Goal: Transaction & Acquisition: Download file/media

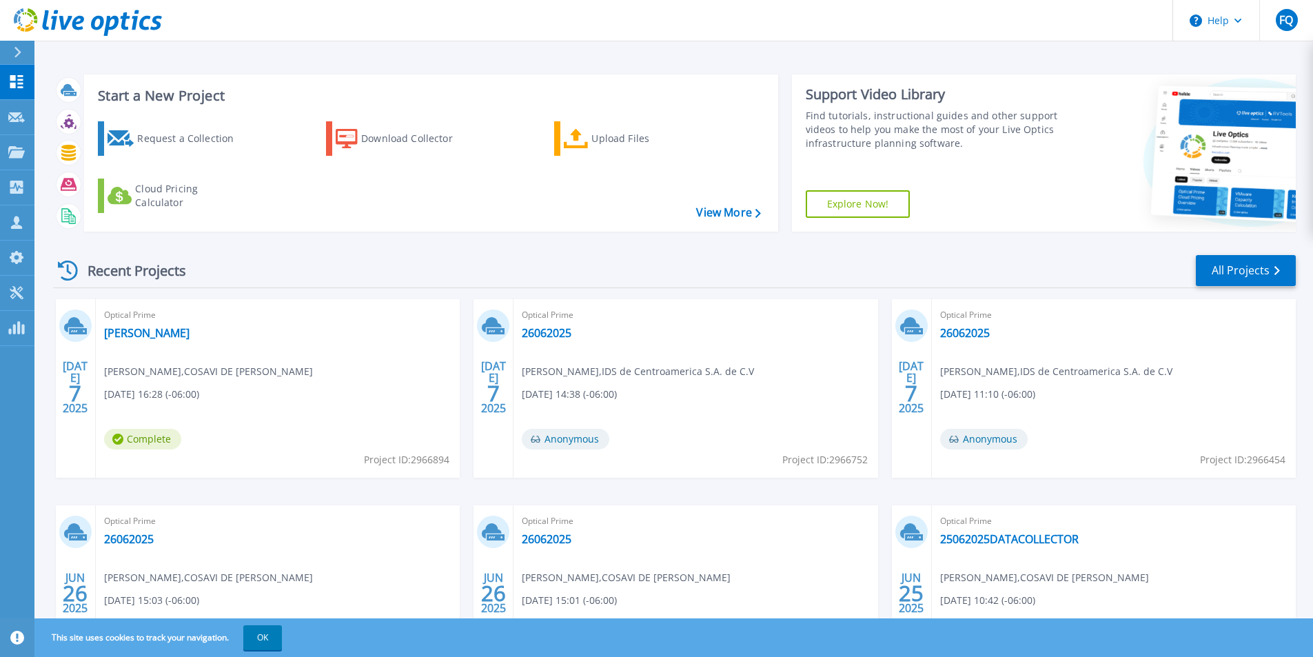
scroll to position [69, 0]
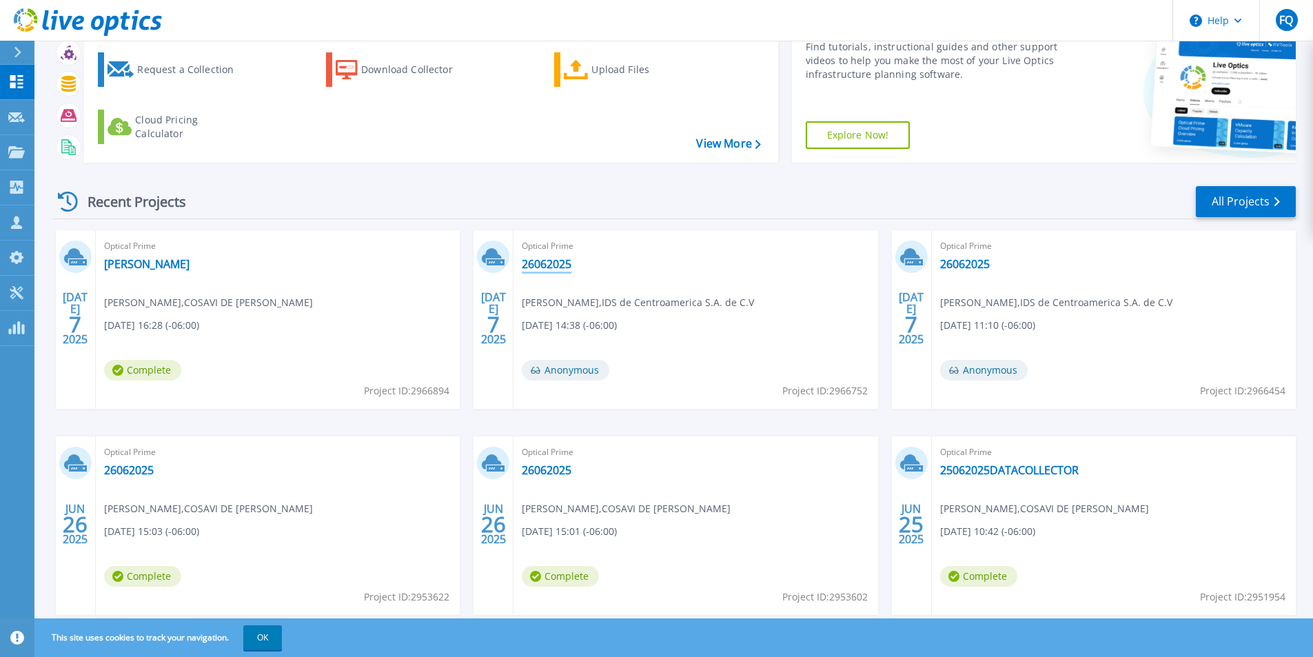
click at [540, 267] on link "26062025" at bounding box center [547, 264] width 50 height 14
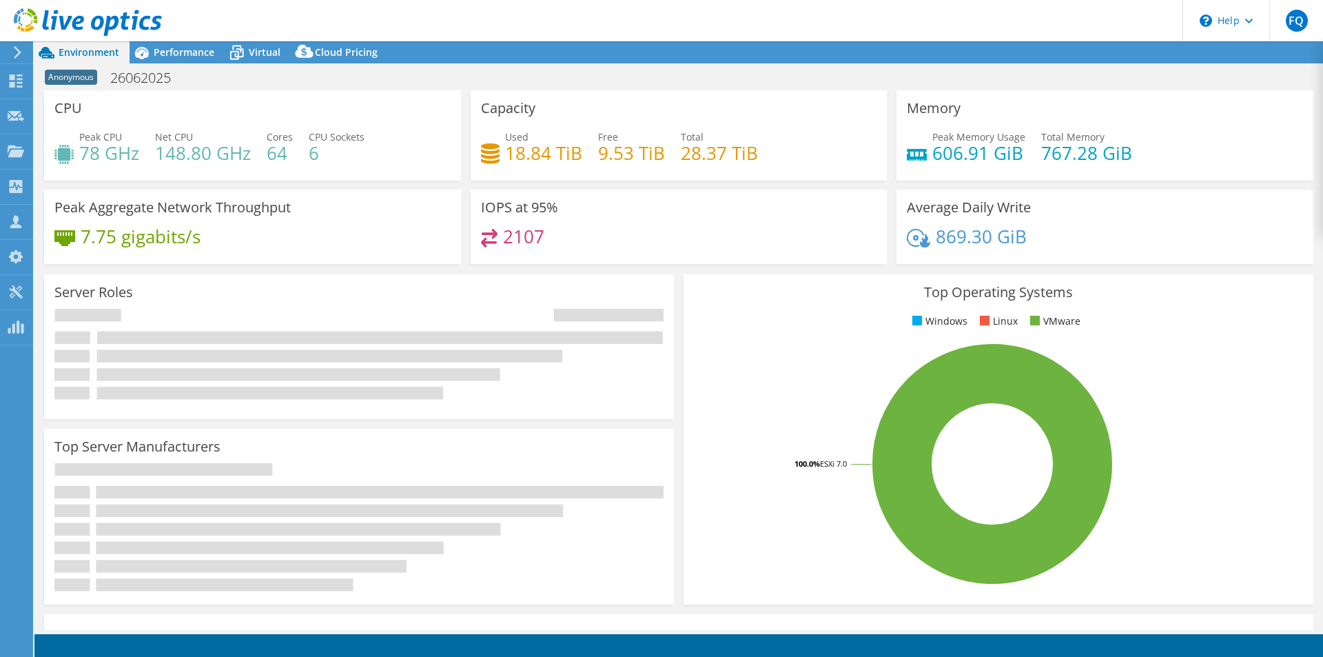
select select "USD"
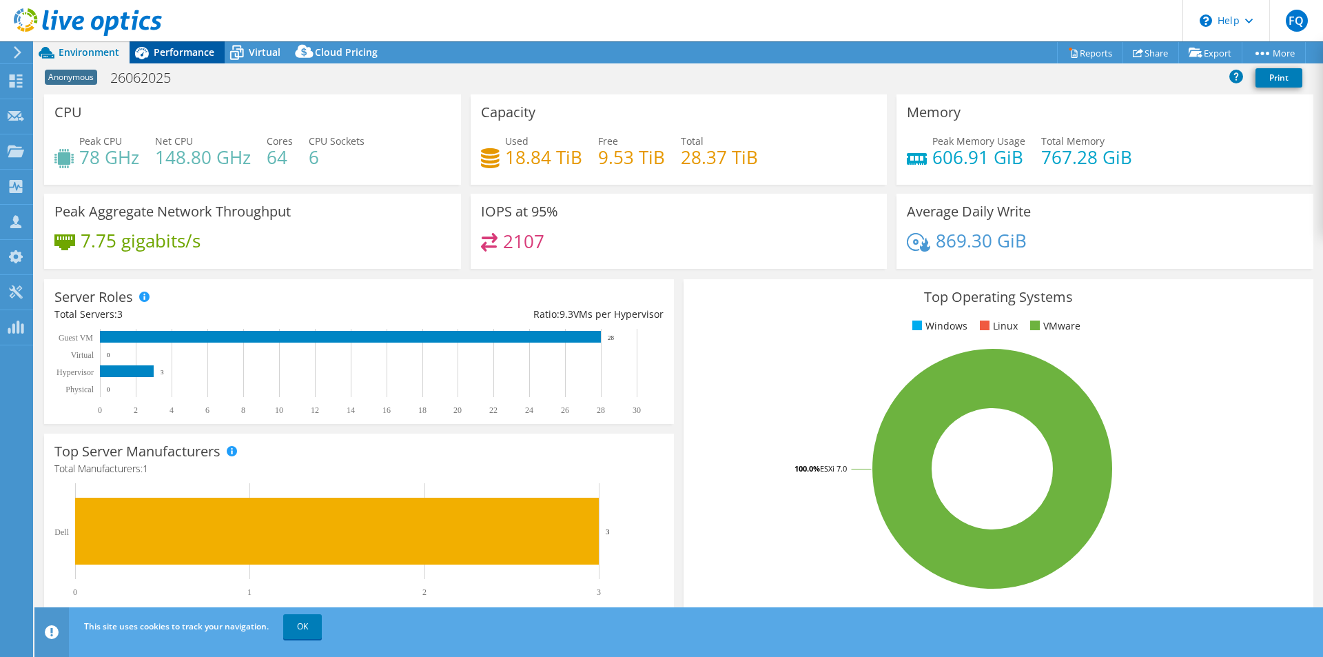
click at [180, 52] on span "Performance" at bounding box center [184, 51] width 61 height 13
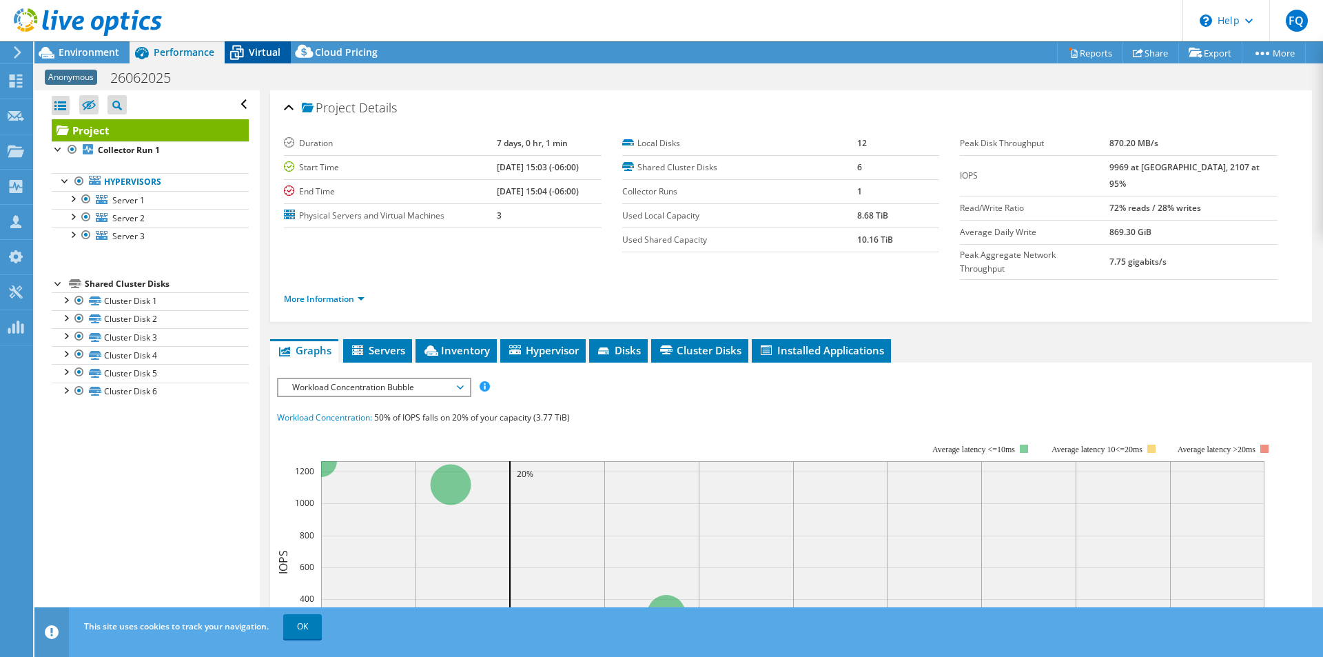
click at [256, 43] on div "Virtual" at bounding box center [258, 52] width 66 height 22
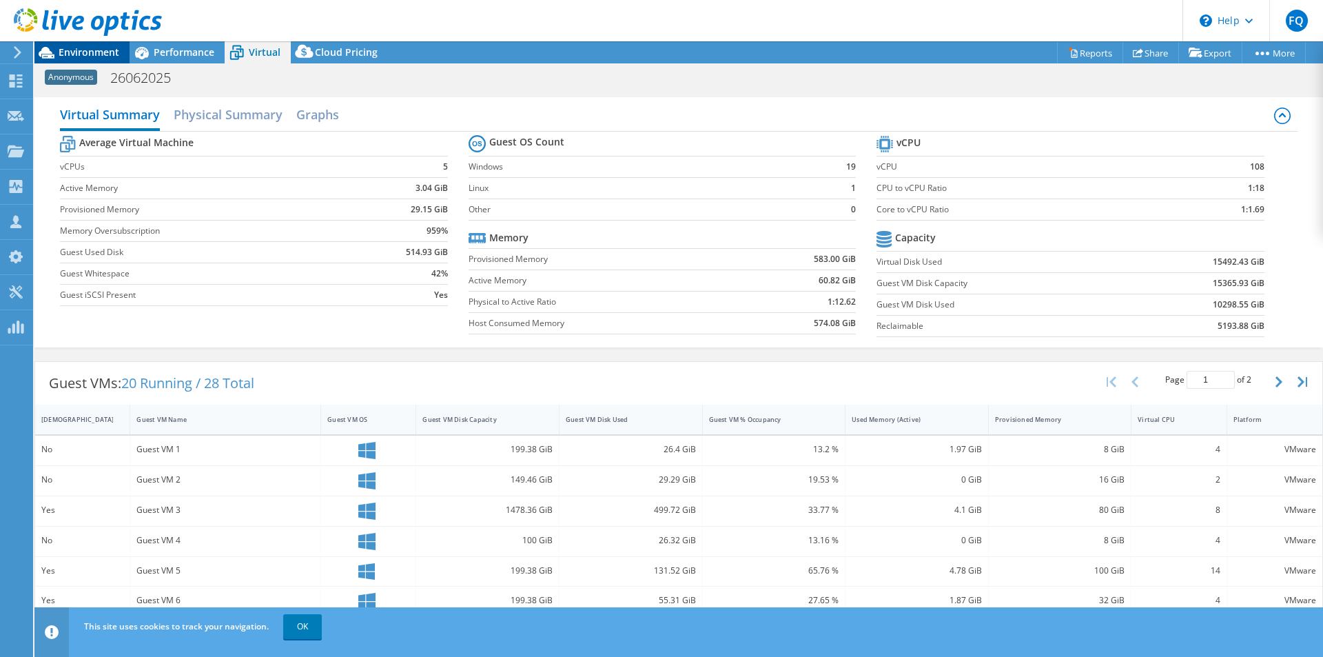
click at [92, 54] on span "Environment" at bounding box center [89, 51] width 61 height 13
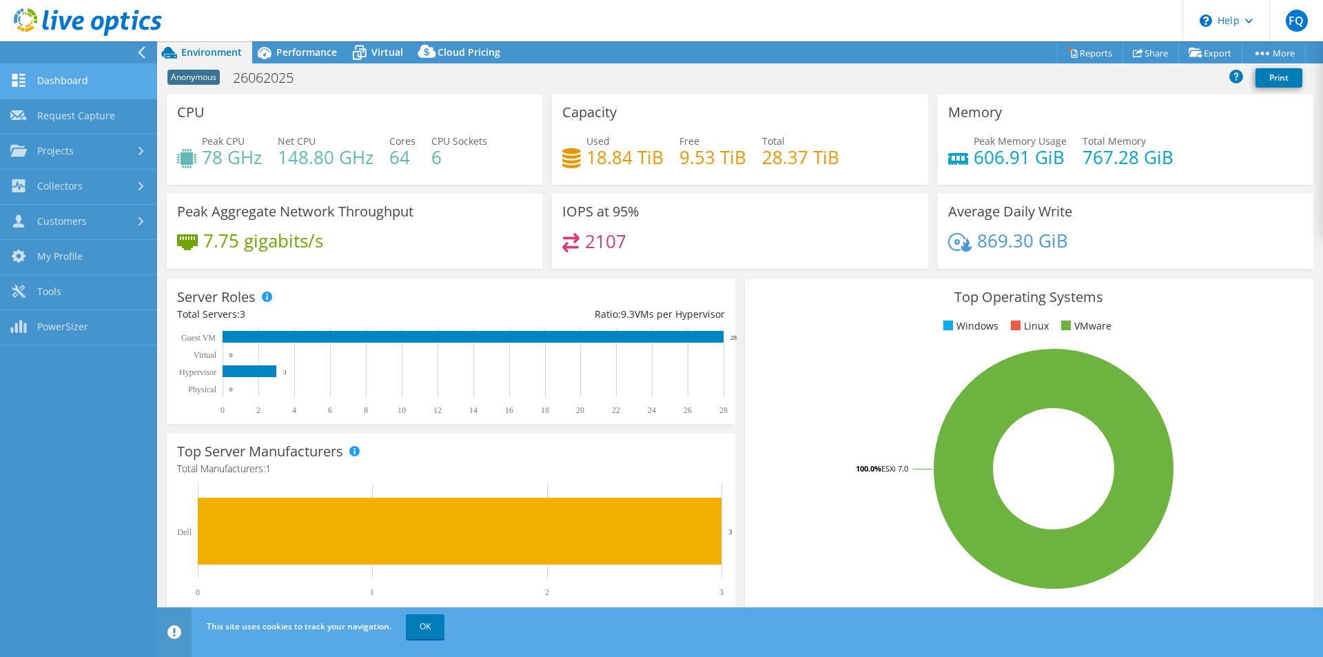
click at [52, 77] on link "Dashboard" at bounding box center [78, 81] width 157 height 35
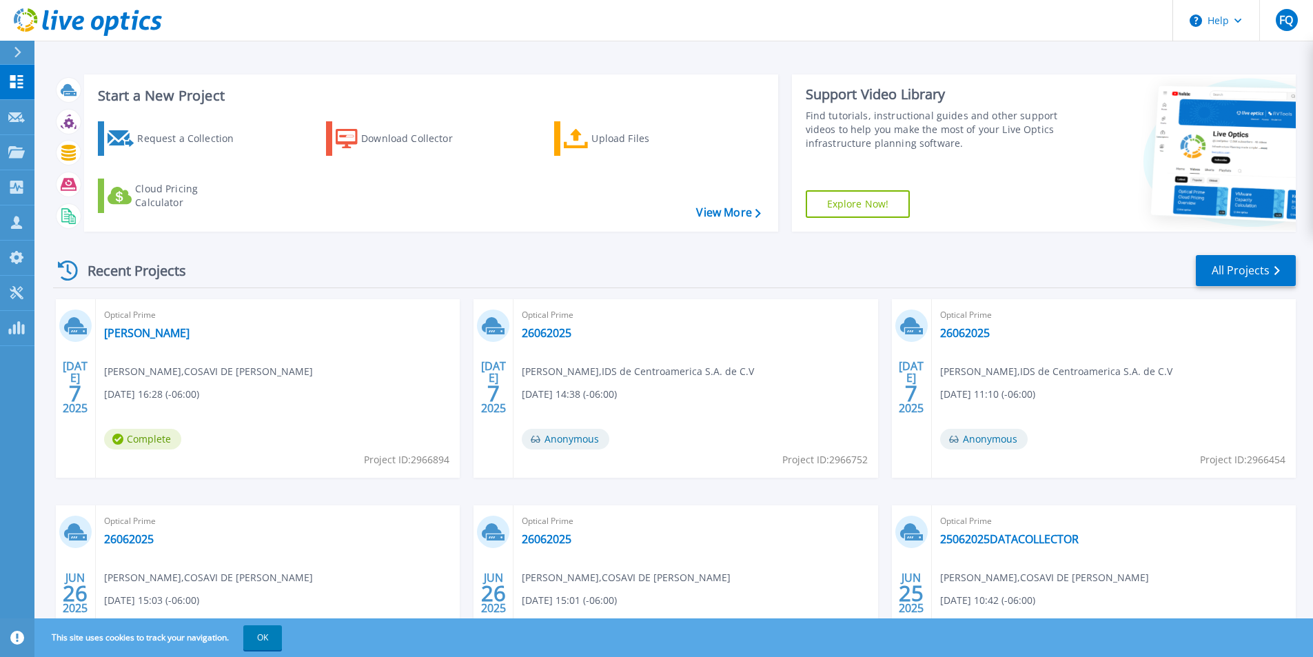
scroll to position [107, 0]
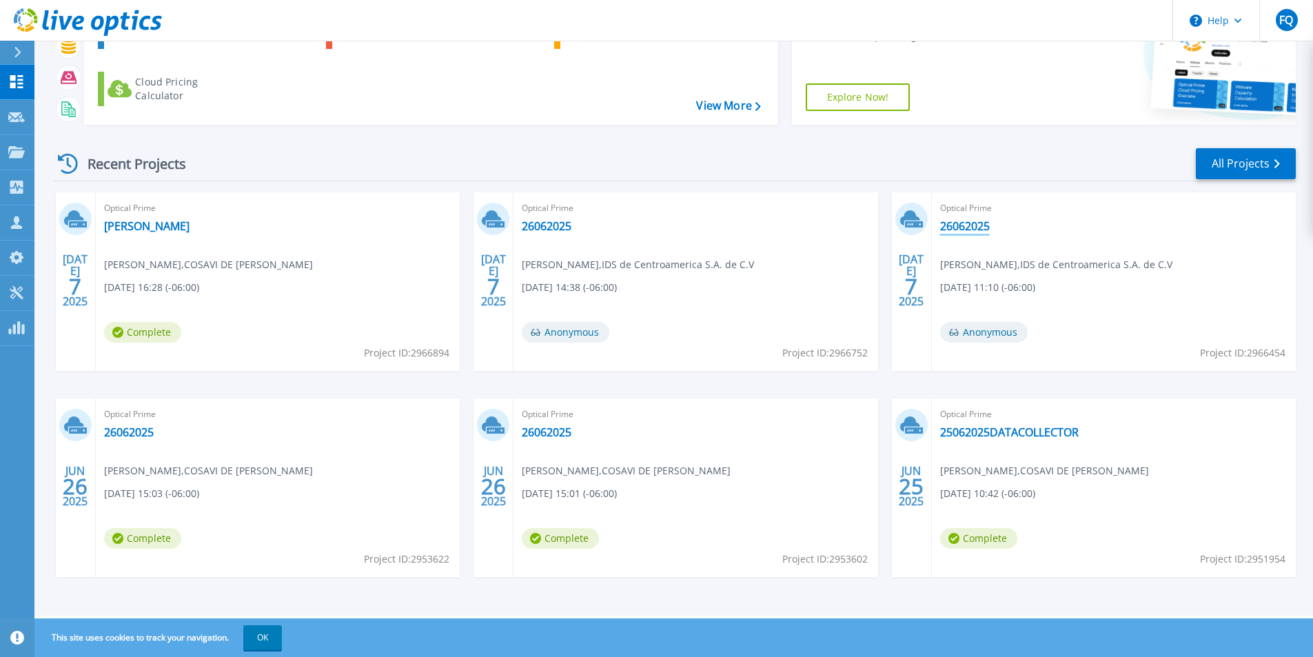
click at [974, 227] on link "26062025" at bounding box center [965, 226] width 50 height 14
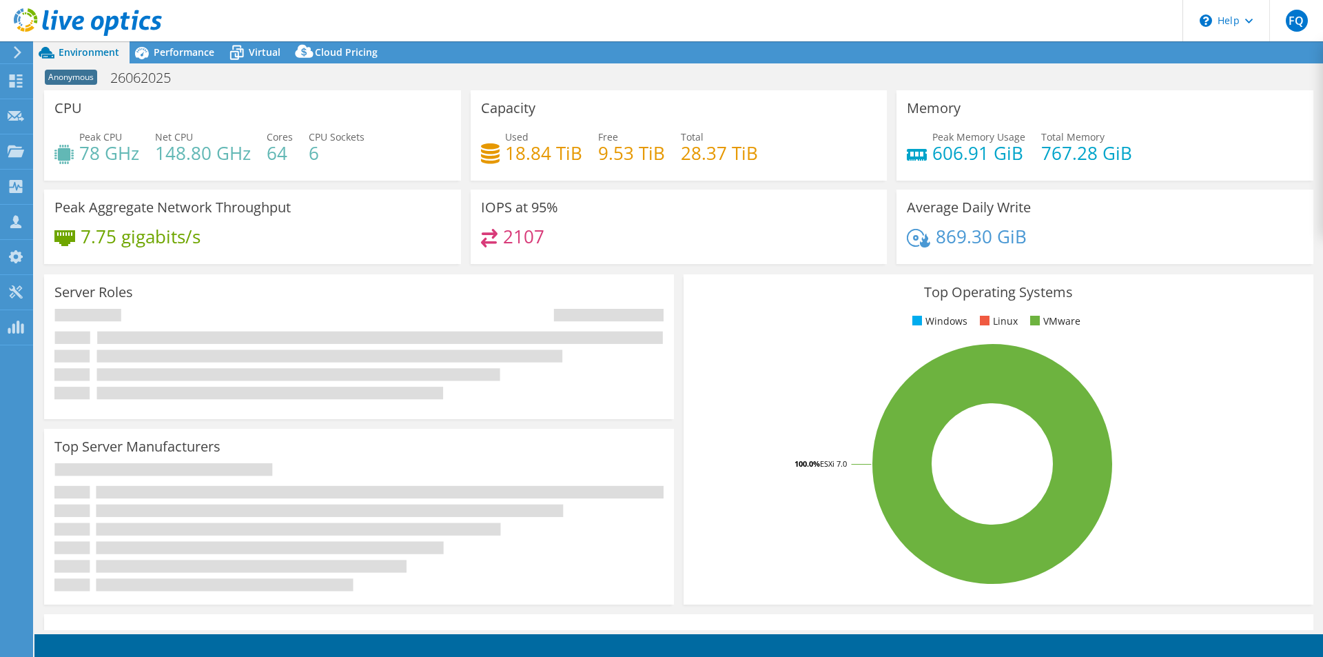
select select "USD"
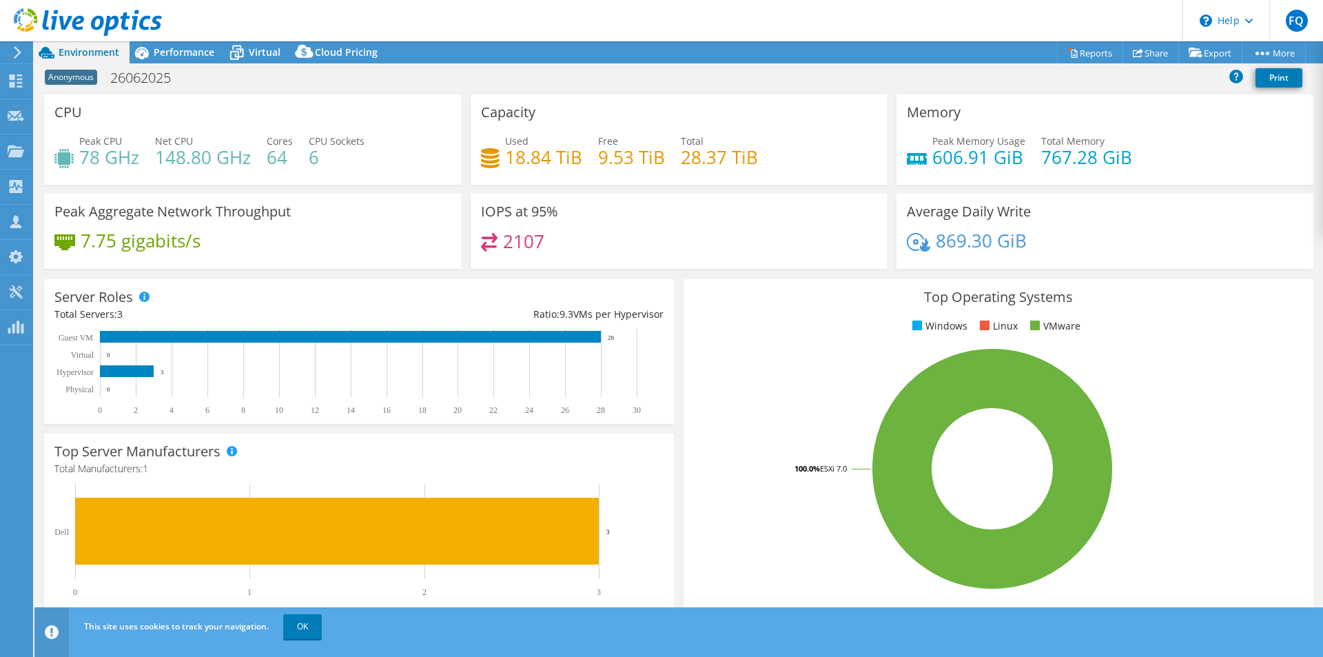
click at [21, 56] on icon at bounding box center [17, 52] width 10 height 12
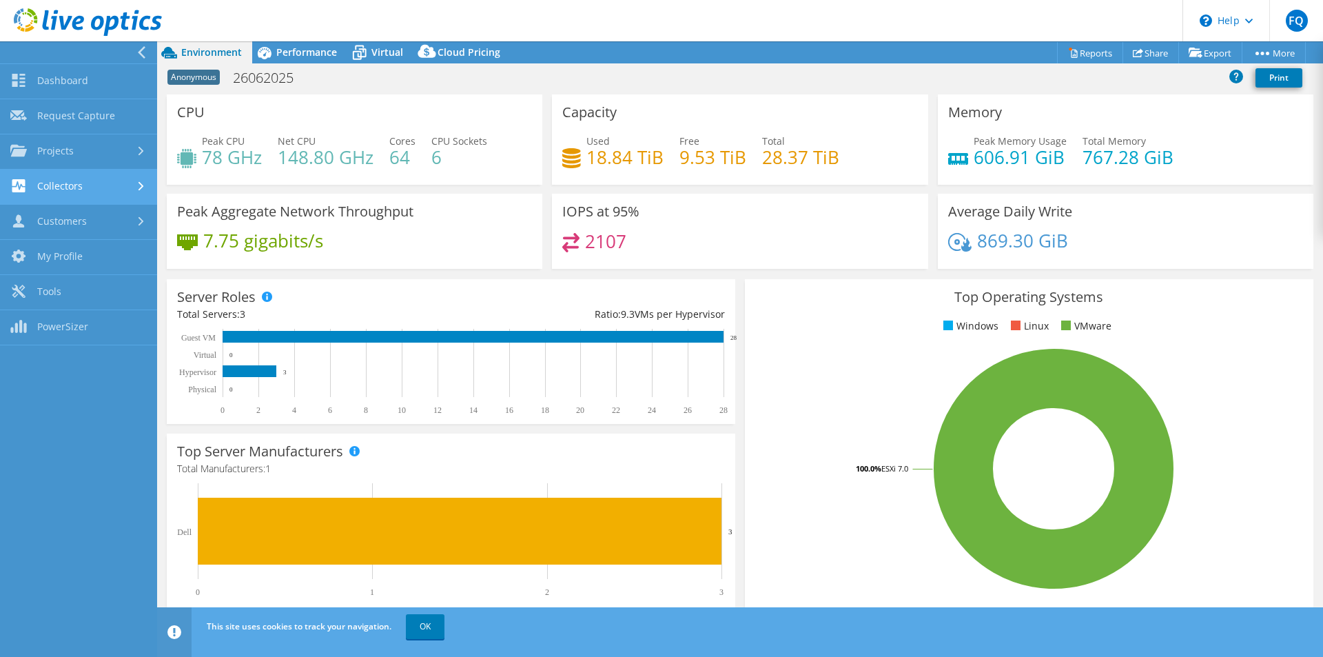
click at [79, 193] on link "Collectors" at bounding box center [78, 187] width 157 height 35
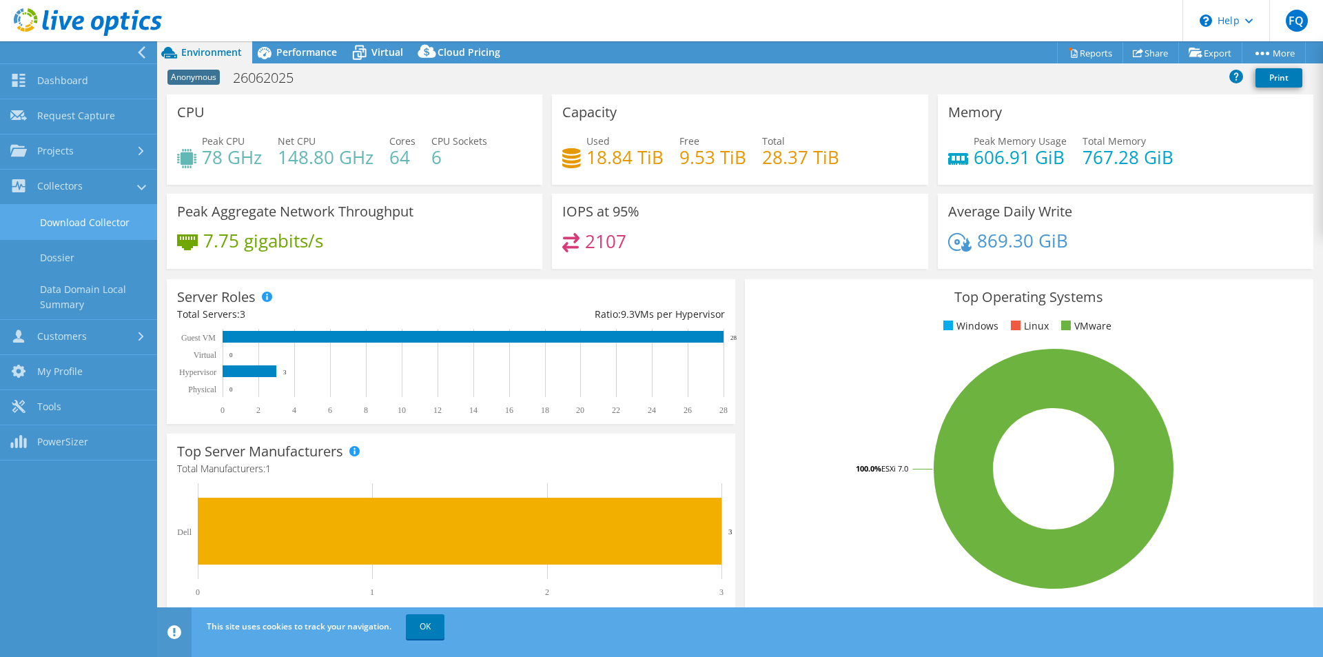
click at [103, 223] on link "Download Collector" at bounding box center [78, 222] width 157 height 35
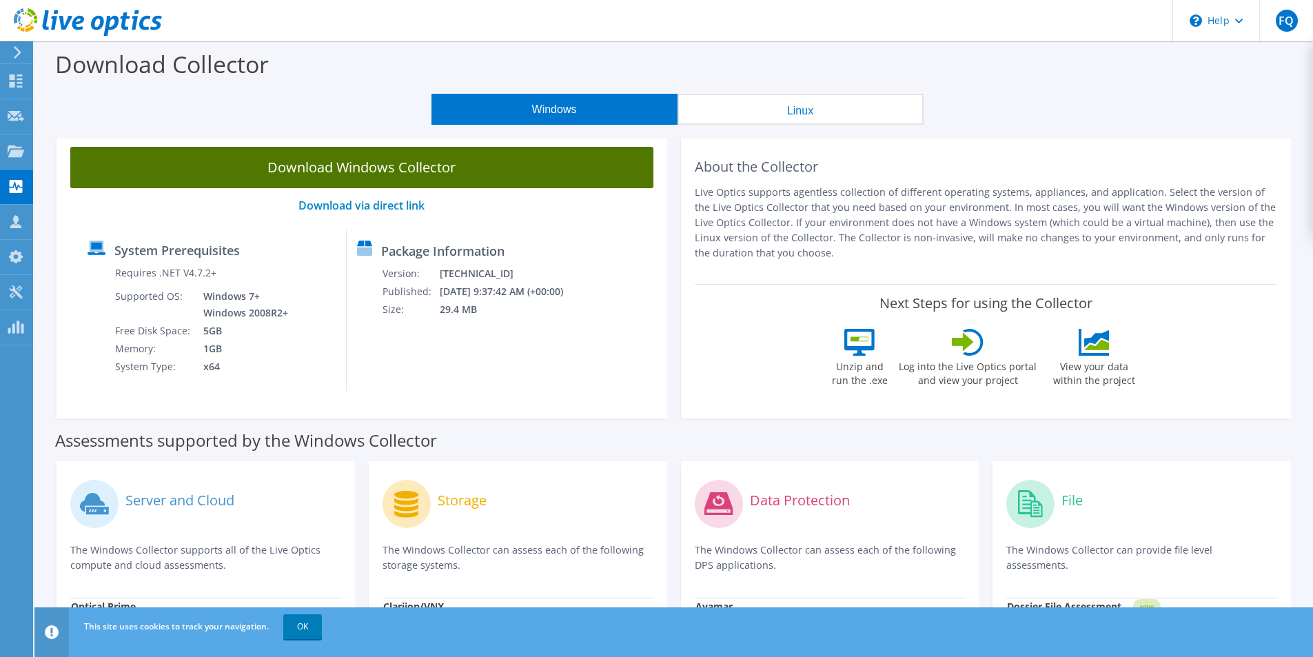
click at [463, 170] on link "Download Windows Collector" at bounding box center [361, 167] width 583 height 41
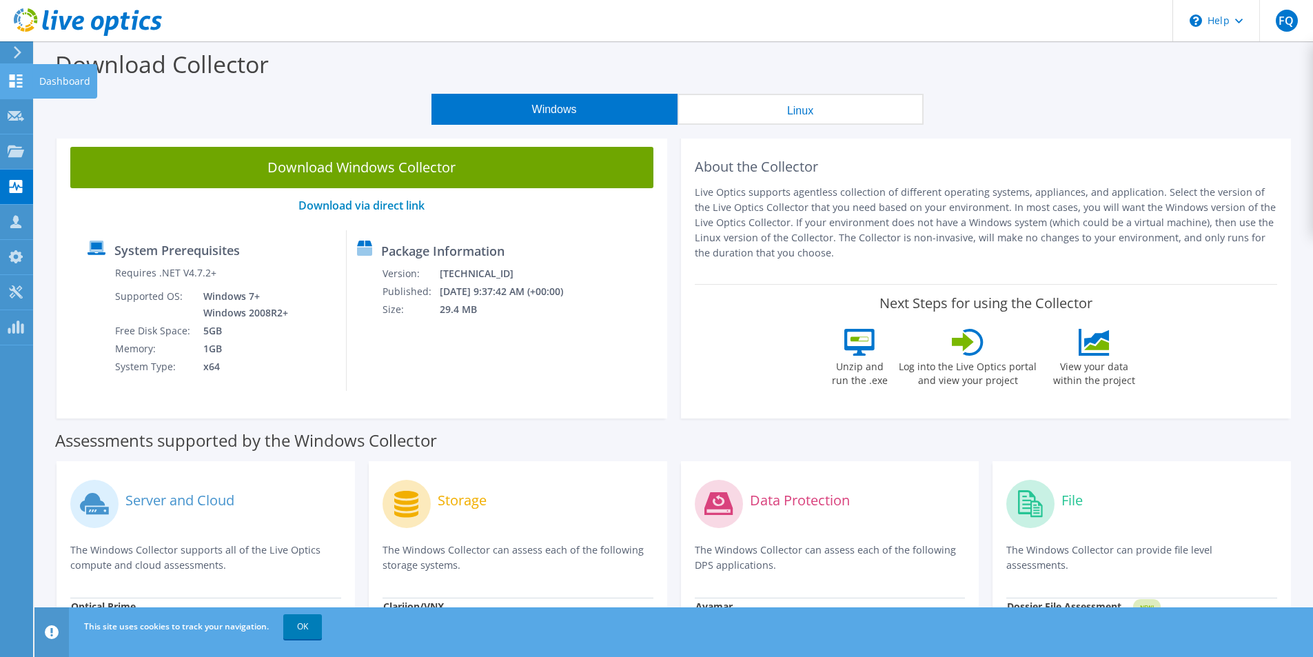
click at [22, 82] on use at bounding box center [16, 80] width 13 height 13
